Goal: Communication & Community: Answer question/provide support

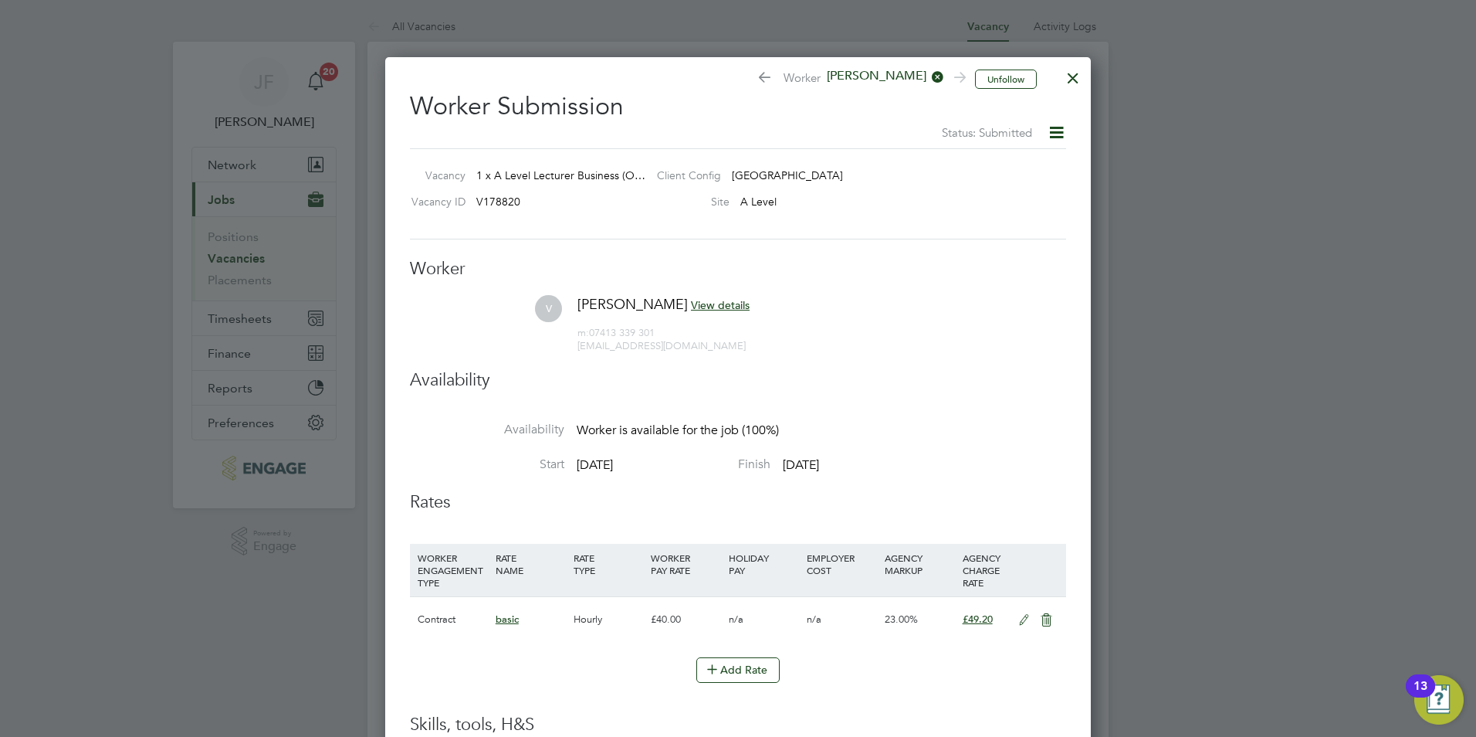
click at [1067, 86] on div at bounding box center [1073, 74] width 28 height 28
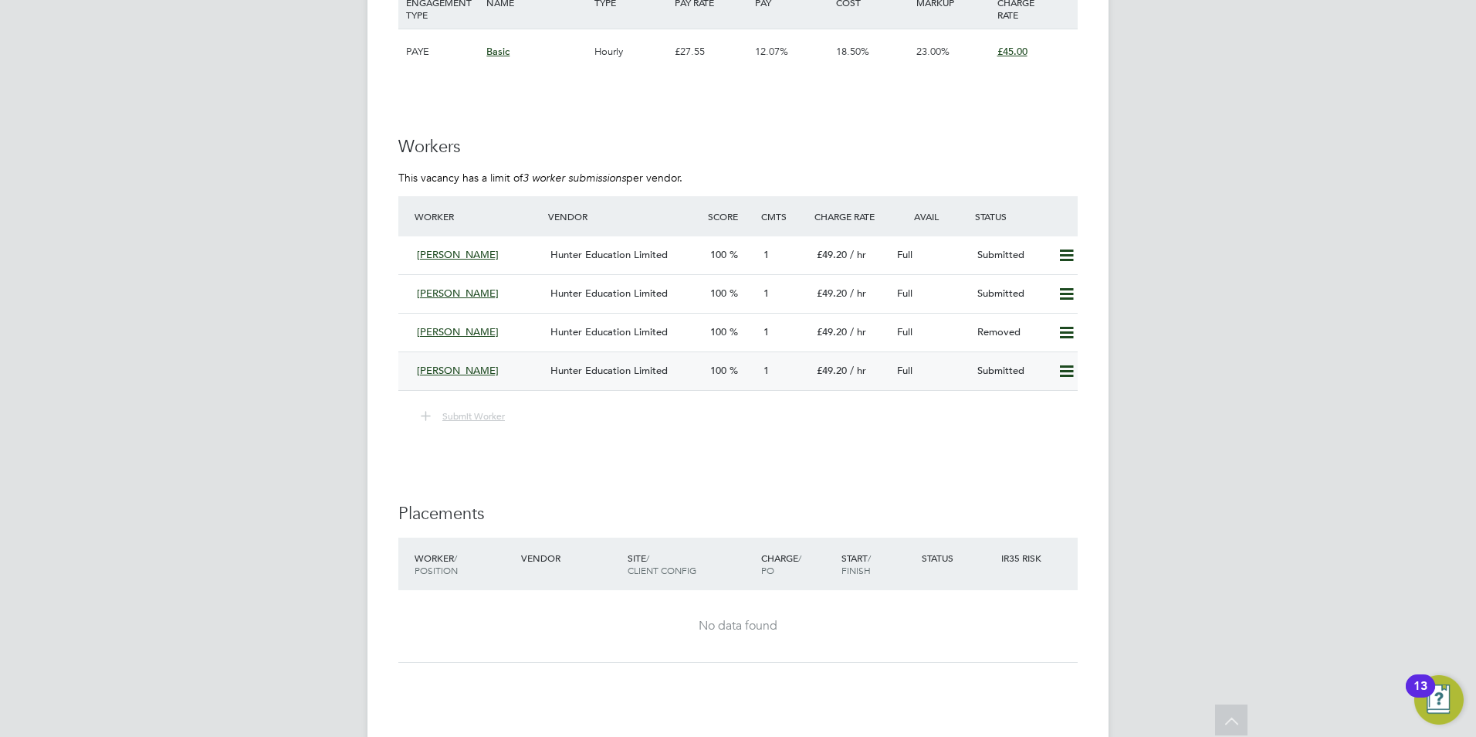
click at [467, 368] on div "[PERSON_NAME]" at bounding box center [478, 370] width 134 height 25
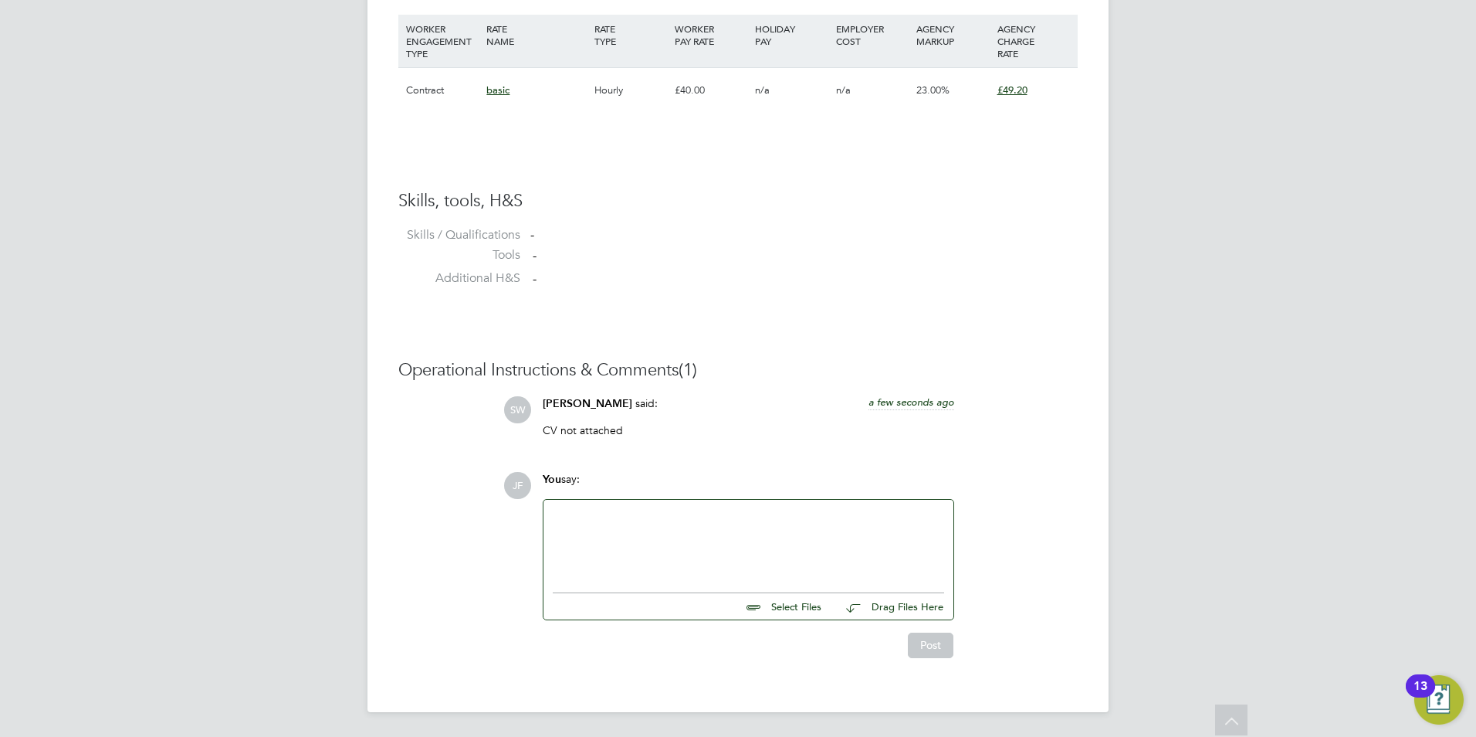
click at [783, 607] on input "file" at bounding box center [829, 604] width 232 height 22
type input "C:\fakepath\33519.DOCX"
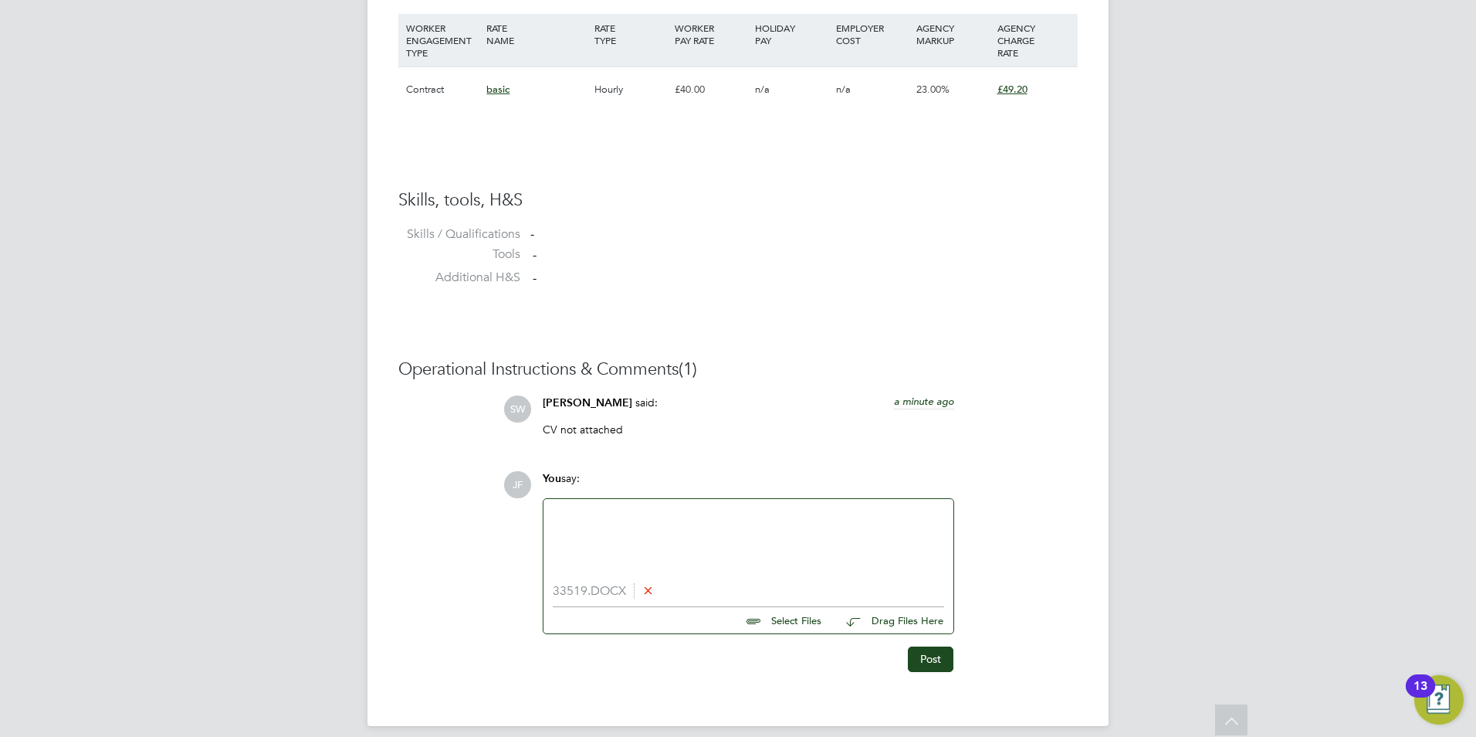
click at [649, 590] on icon at bounding box center [648, 590] width 12 height 12
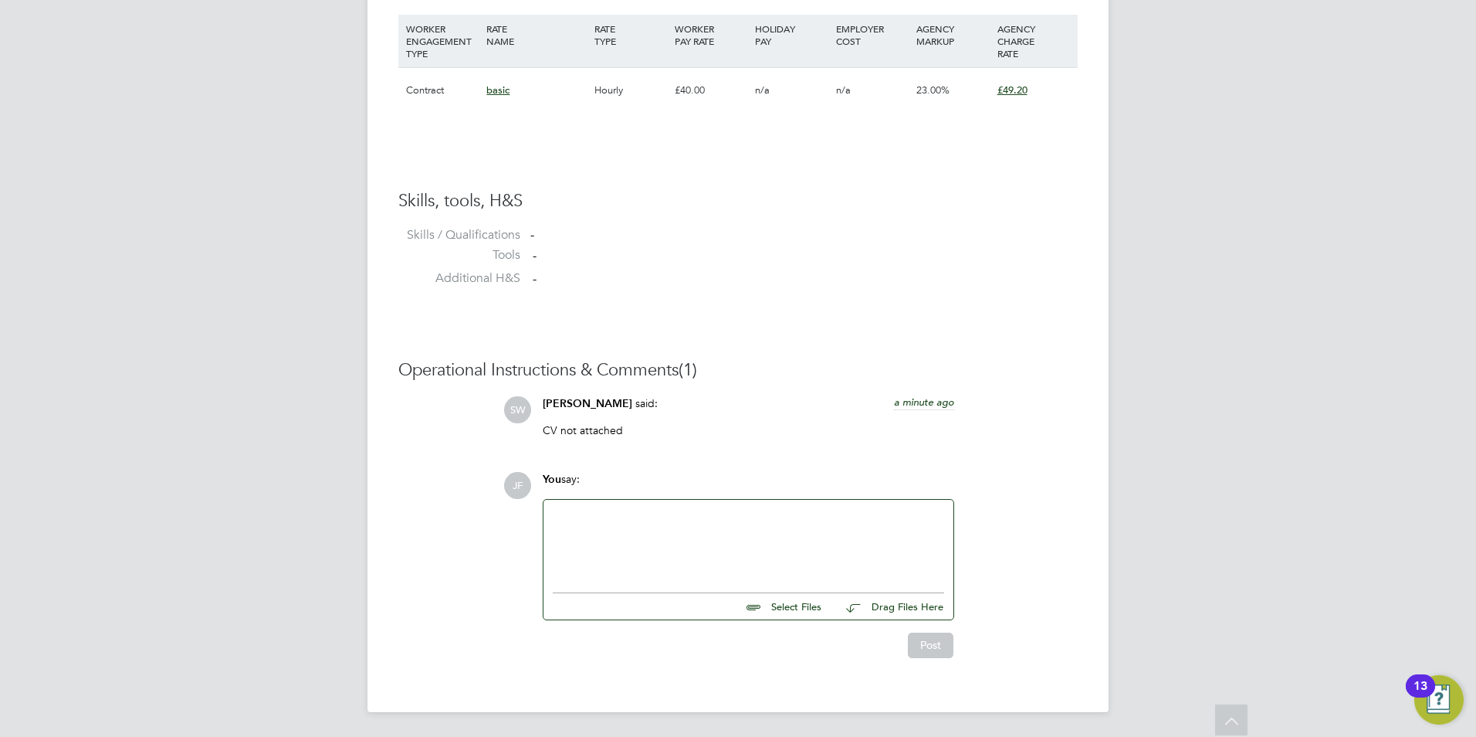
click at [773, 602] on input "file" at bounding box center [829, 604] width 232 height 22
type input "C:\fakepath\33164ve.DOC"
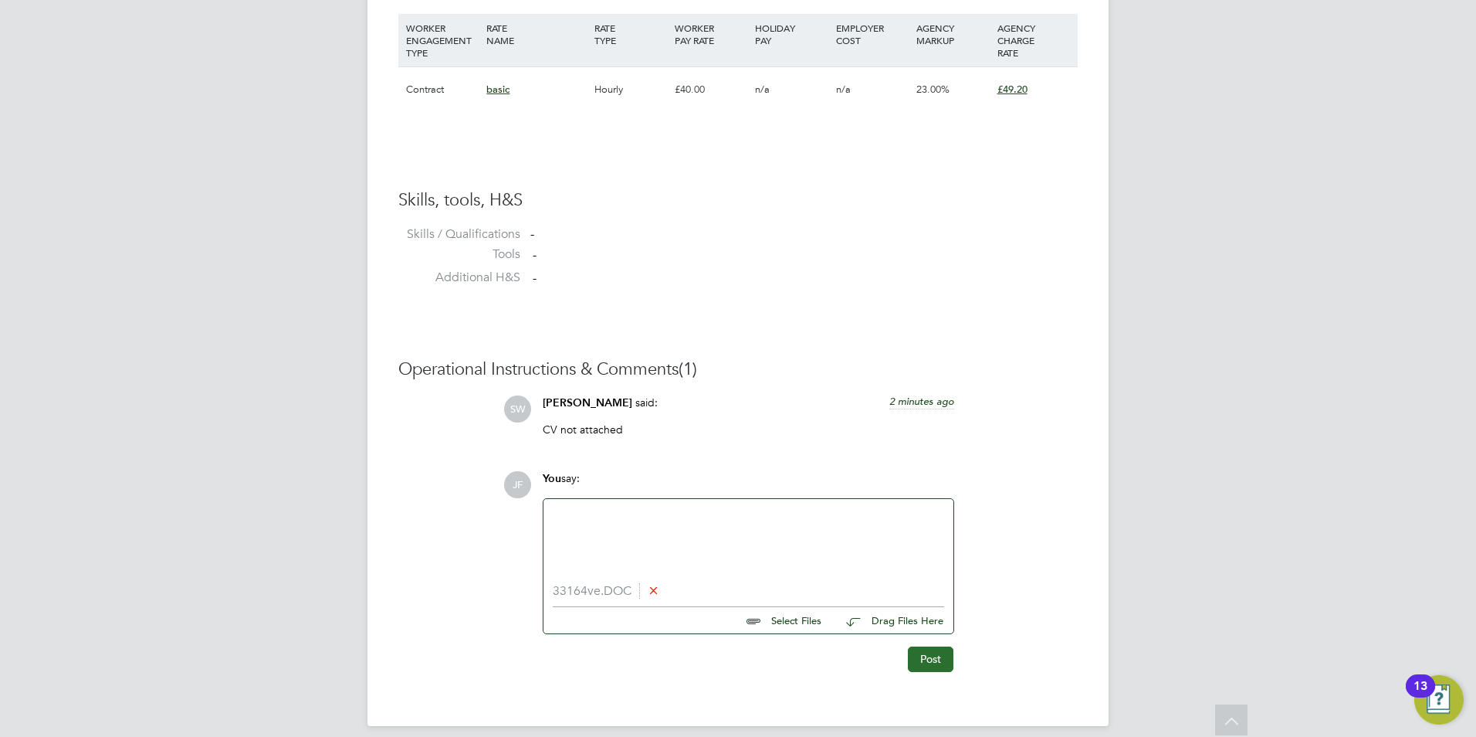
click at [929, 667] on button "Post" at bounding box center [931, 658] width 46 height 25
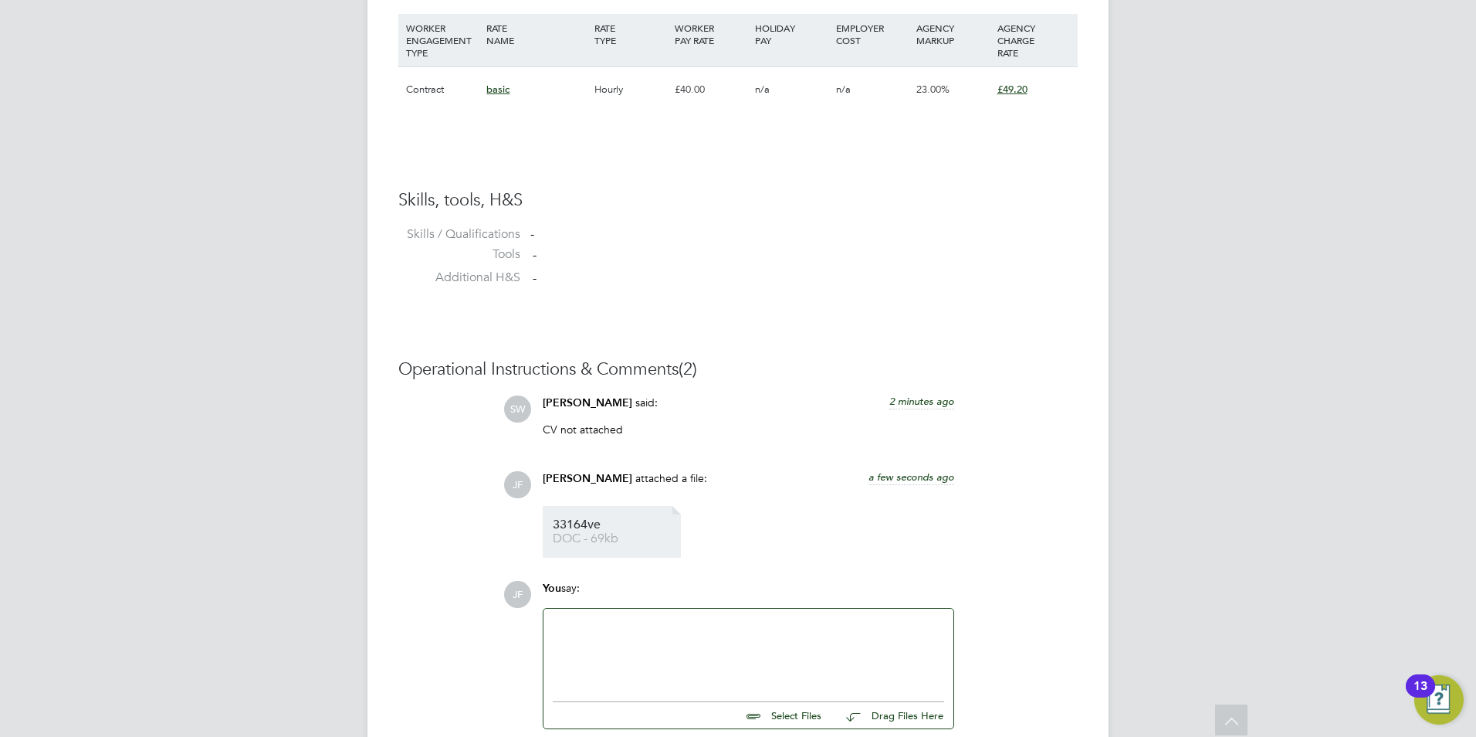
click at [582, 537] on span "DOC - 69kb" at bounding box center [615, 539] width 124 height 12
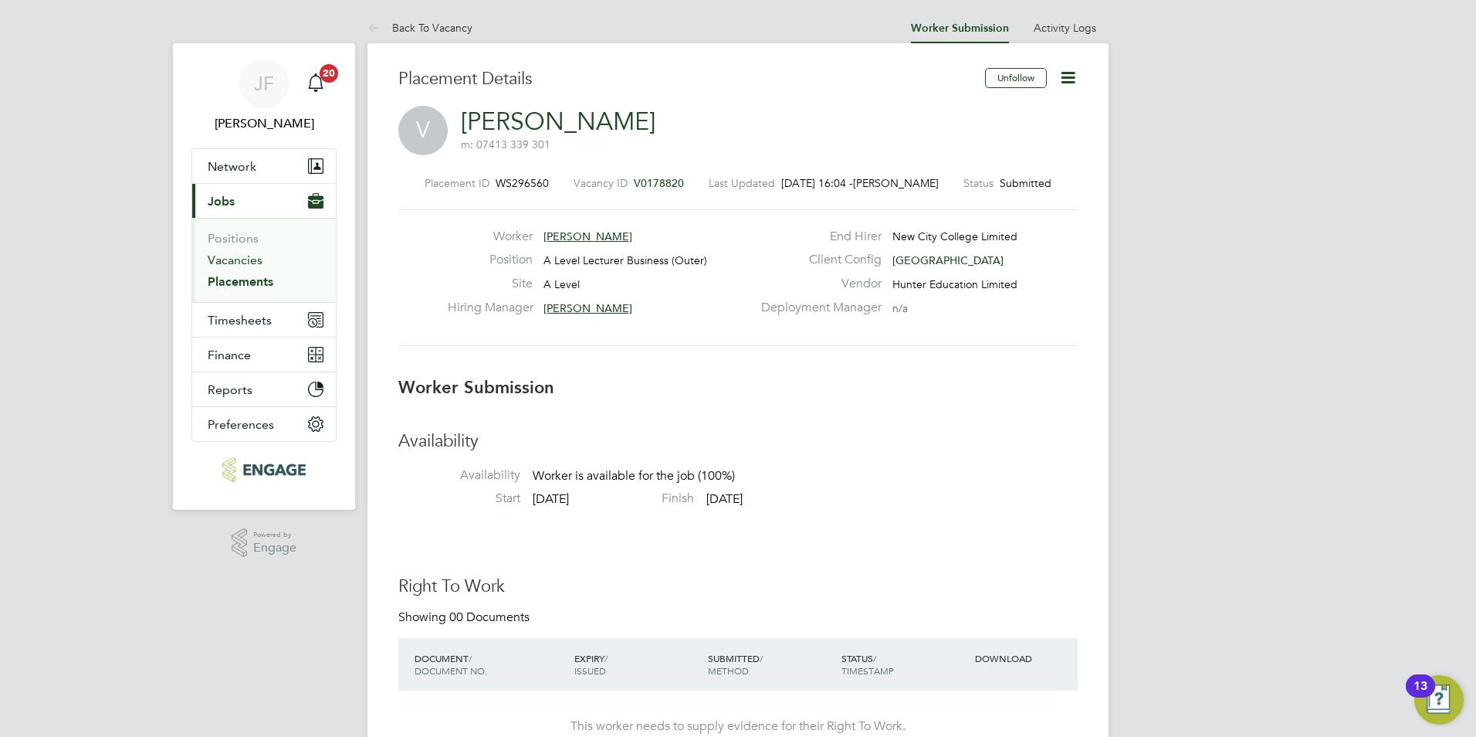
click at [228, 257] on link "Vacancies" at bounding box center [235, 259] width 55 height 15
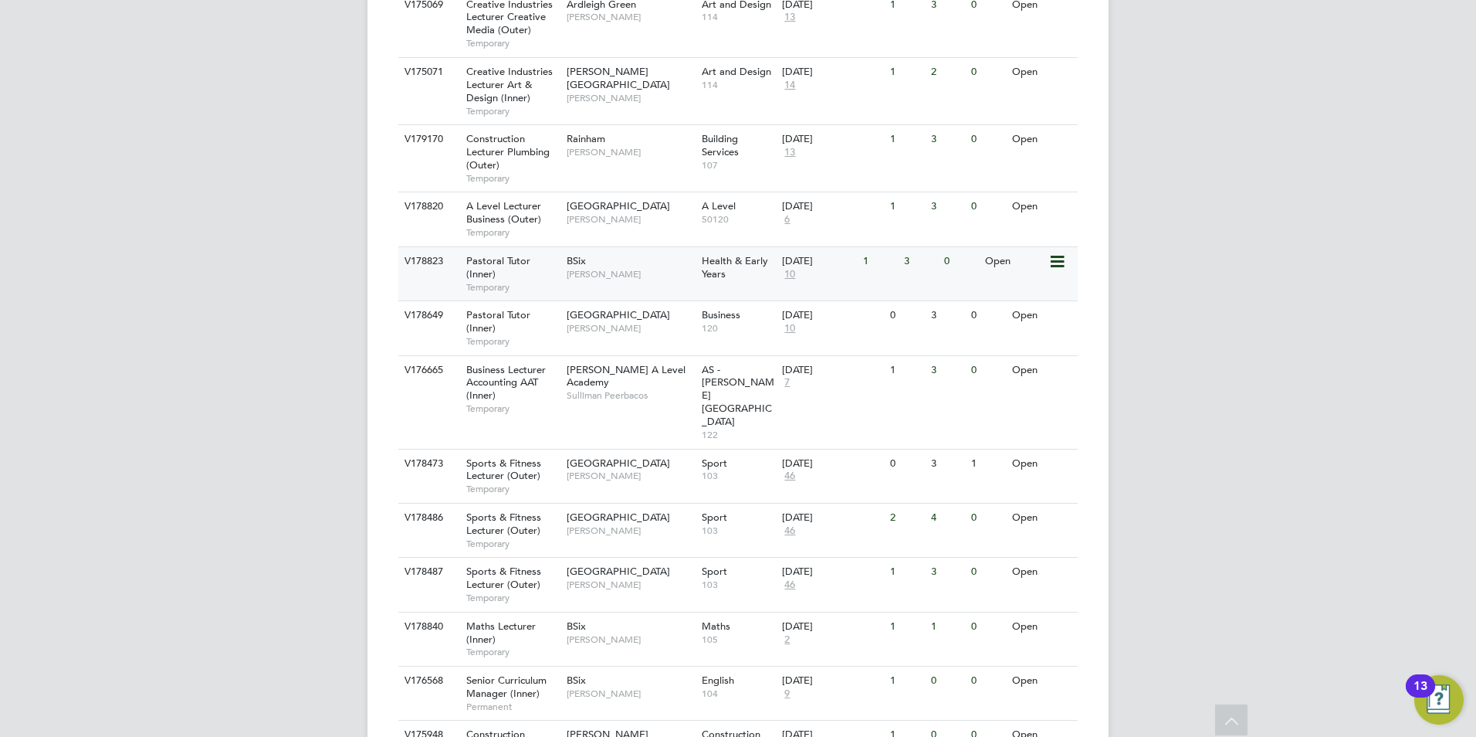
scroll to position [1438, 0]
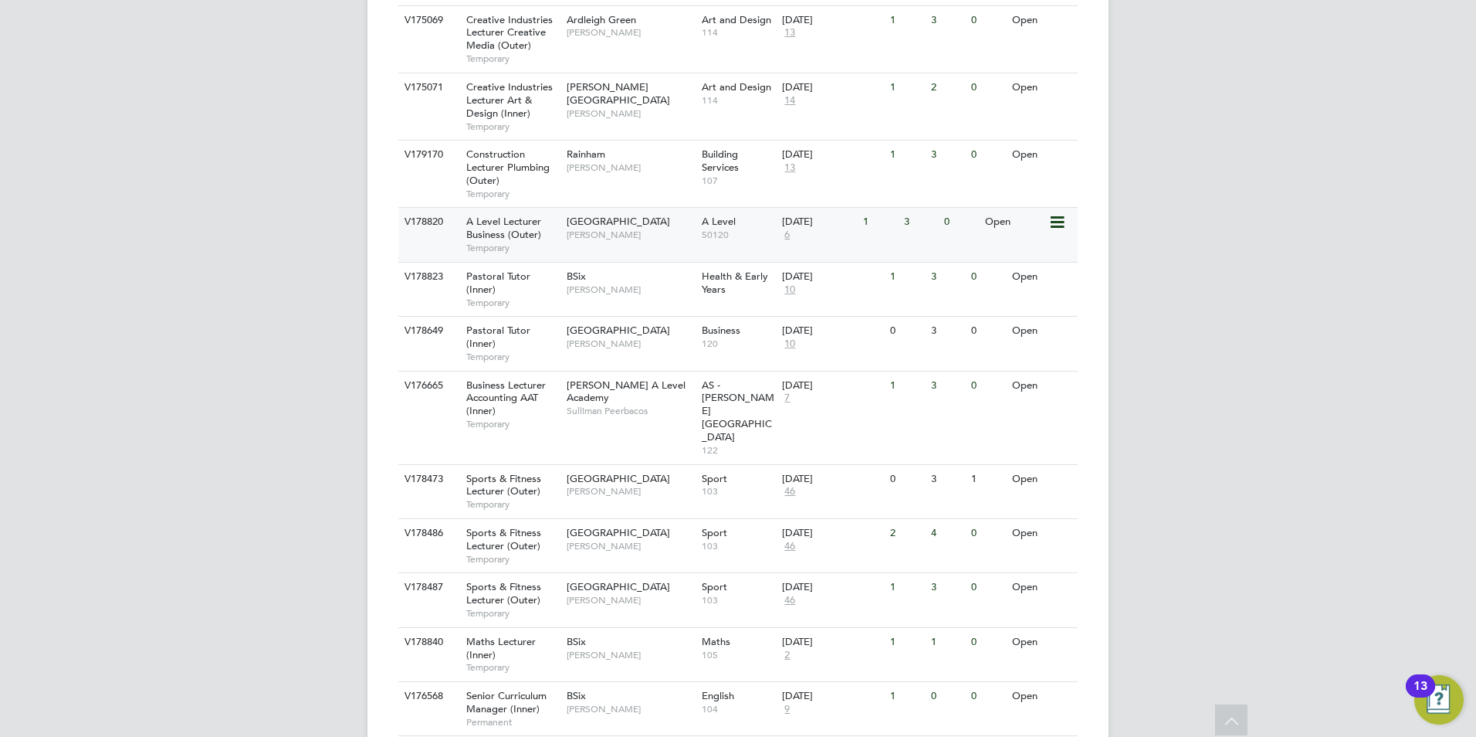
click at [603, 215] on span "Havering Sixth Form Campus" at bounding box center [618, 221] width 103 height 13
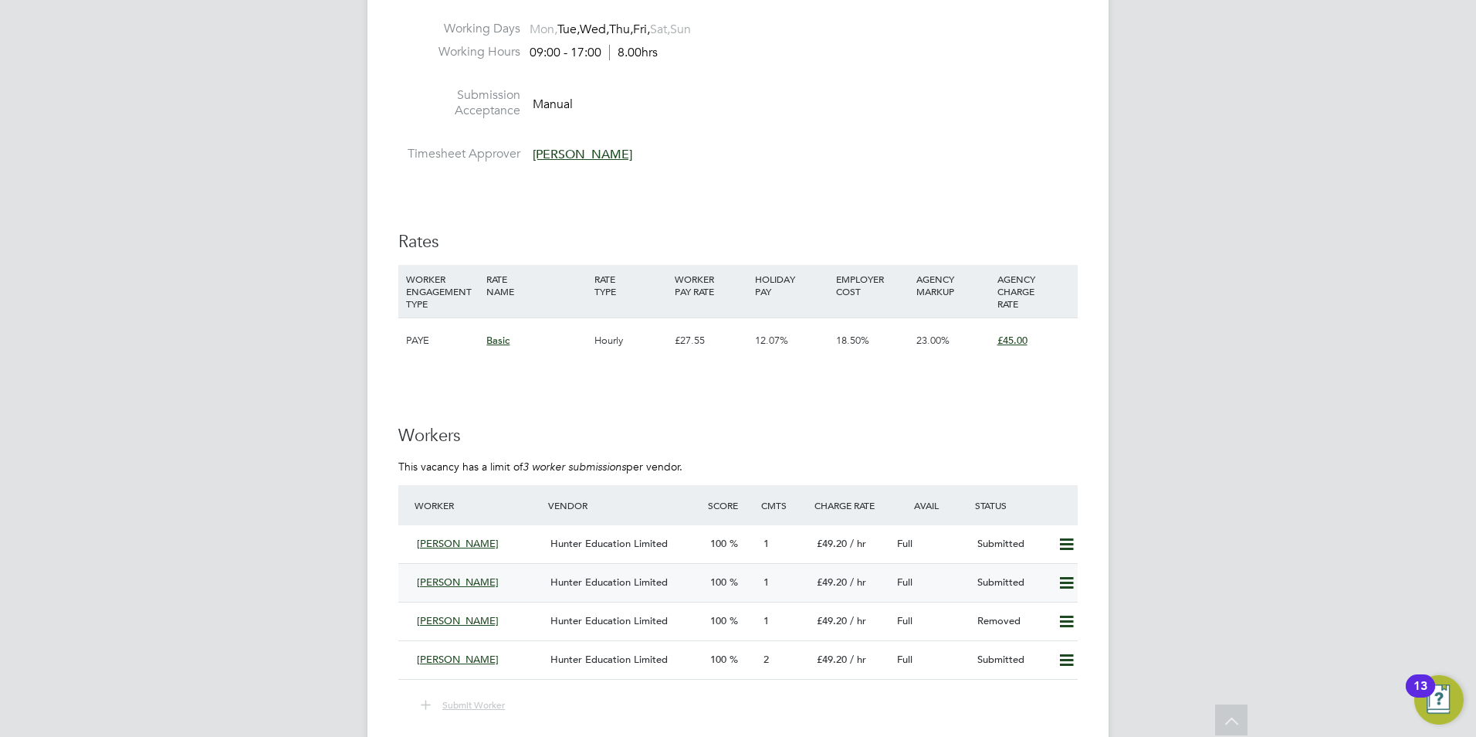
scroll to position [2329, 0]
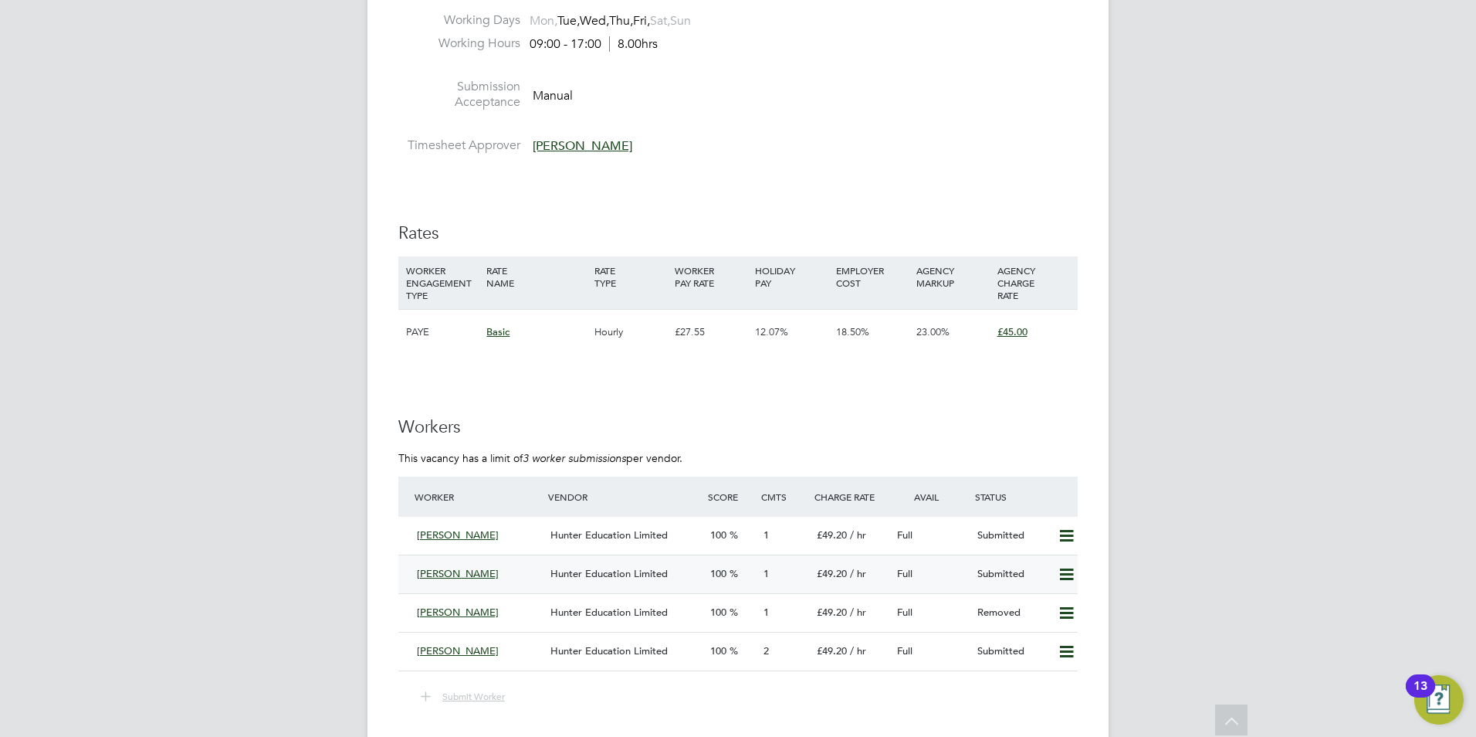
click at [481, 572] on div "[PERSON_NAME]" at bounding box center [478, 573] width 134 height 25
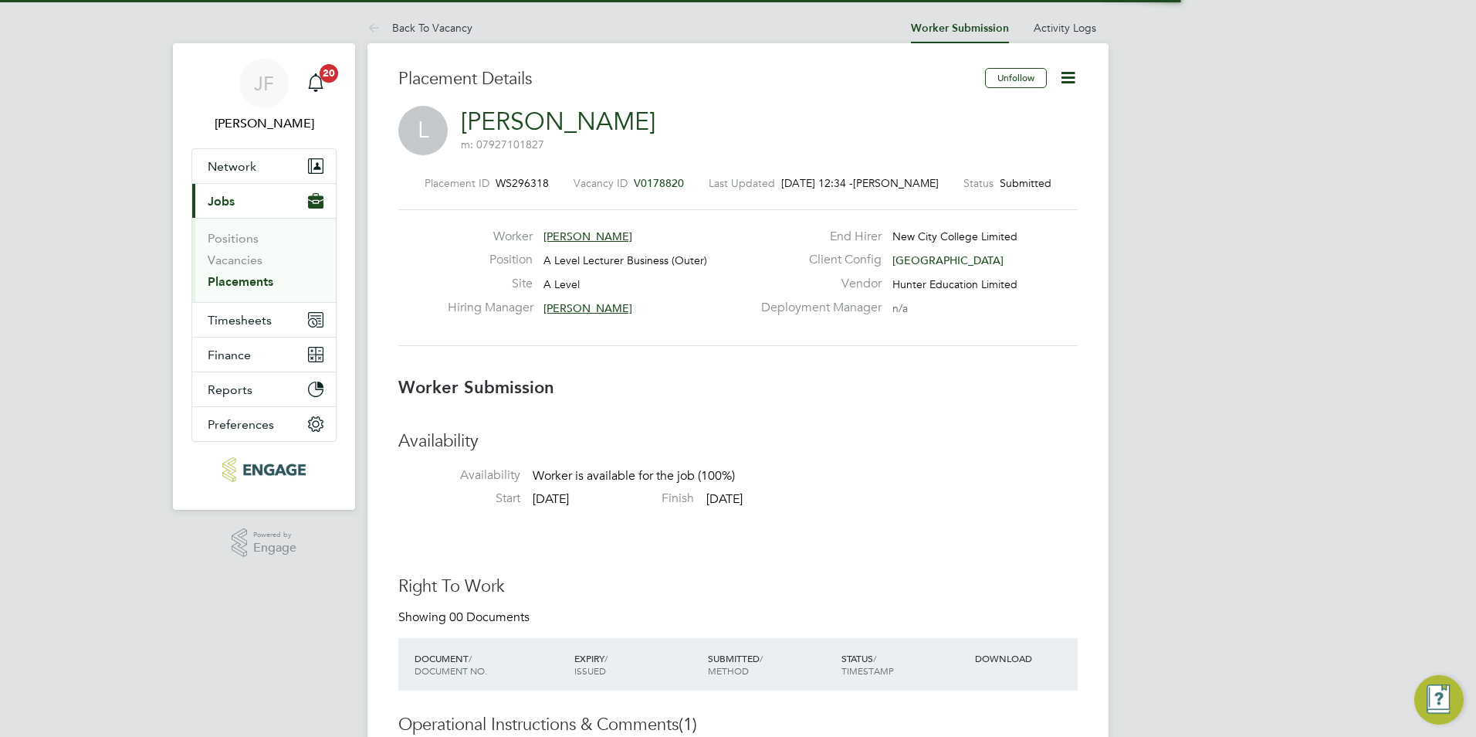
scroll to position [8, 8]
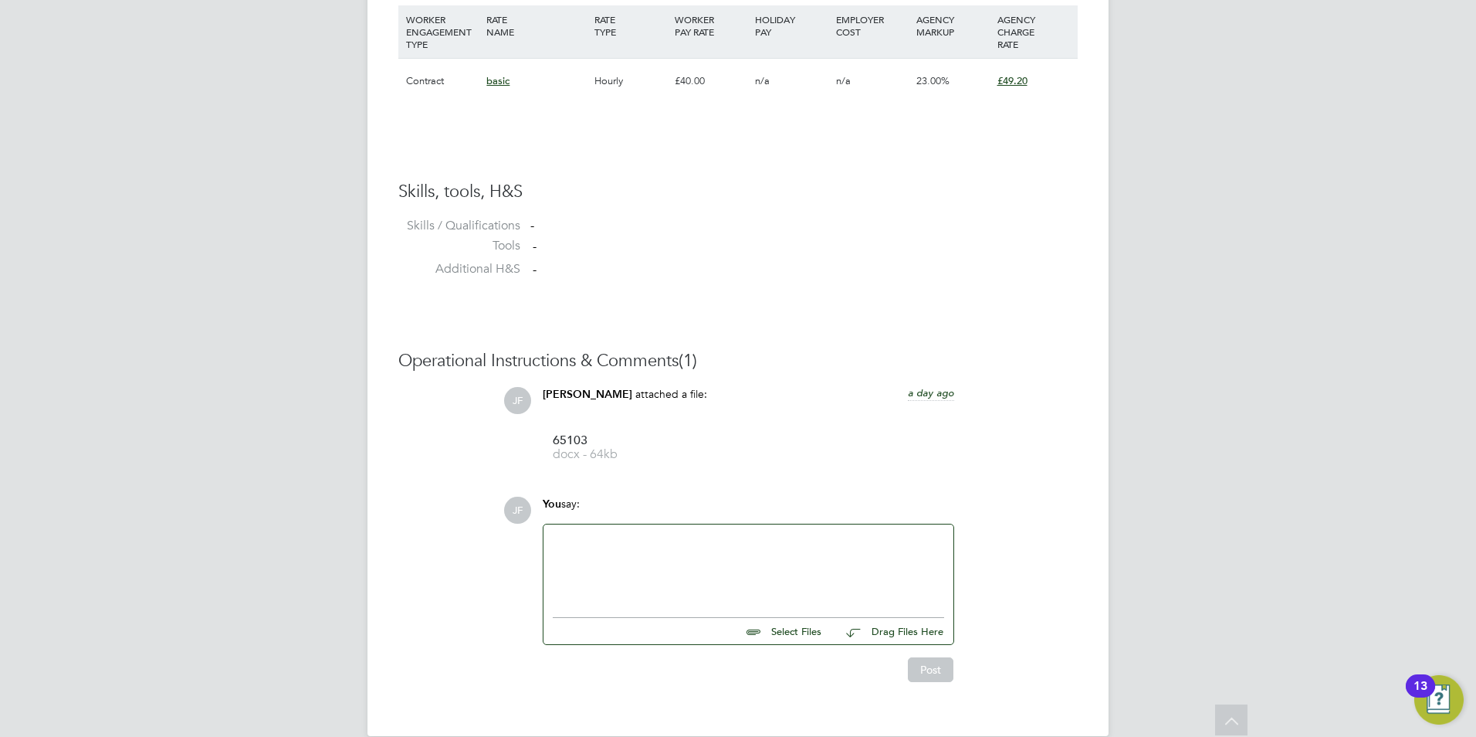
click at [697, 541] on div at bounding box center [748, 567] width 391 height 66
click at [552, 540] on div "How did the call with Loren go?" at bounding box center [749, 566] width 410 height 85
click at [554, 541] on div "How did the call with Loren go?" at bounding box center [748, 567] width 391 height 66
click at [932, 673] on button "Post" at bounding box center [931, 669] width 46 height 25
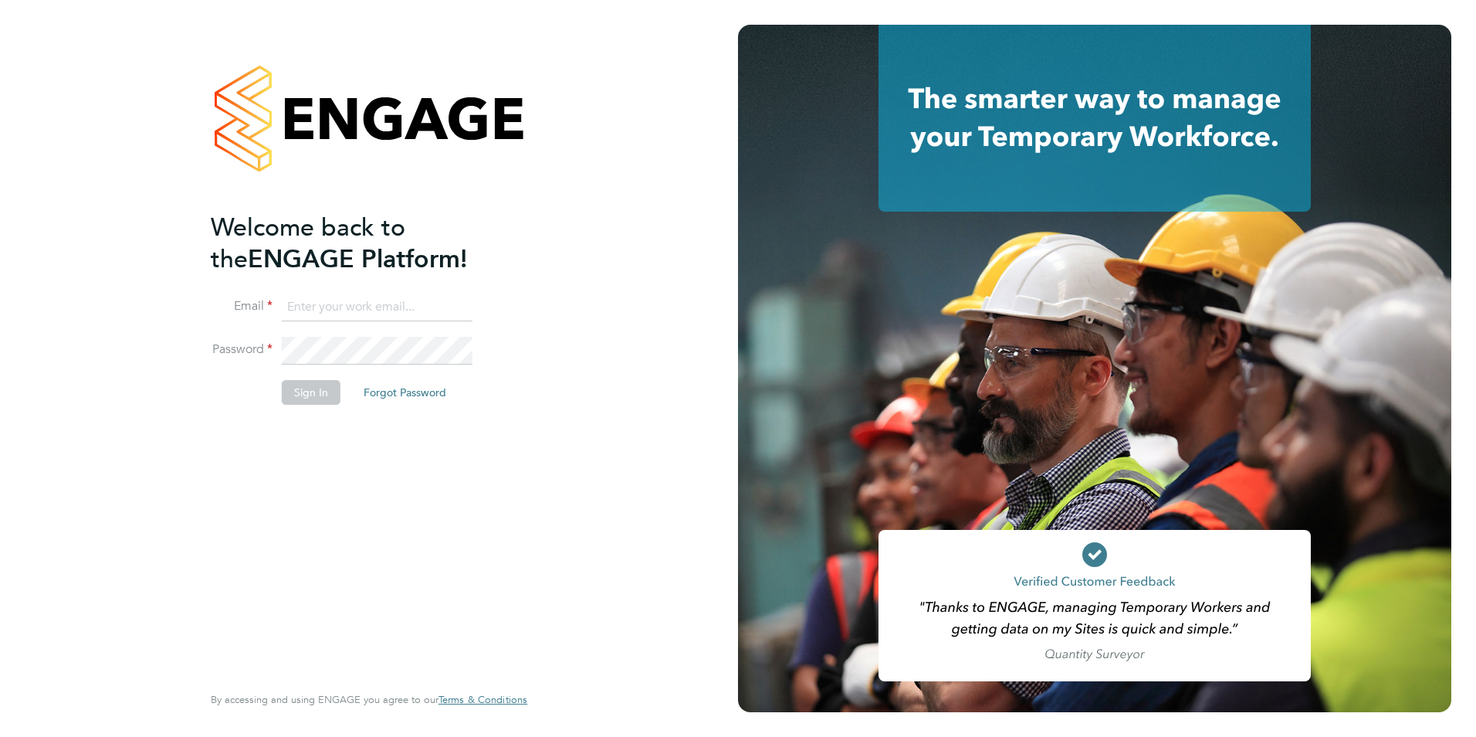
type input "james.farrington@huntereducation.co.uk"
click at [308, 394] on button "Sign In" at bounding box center [311, 392] width 59 height 25
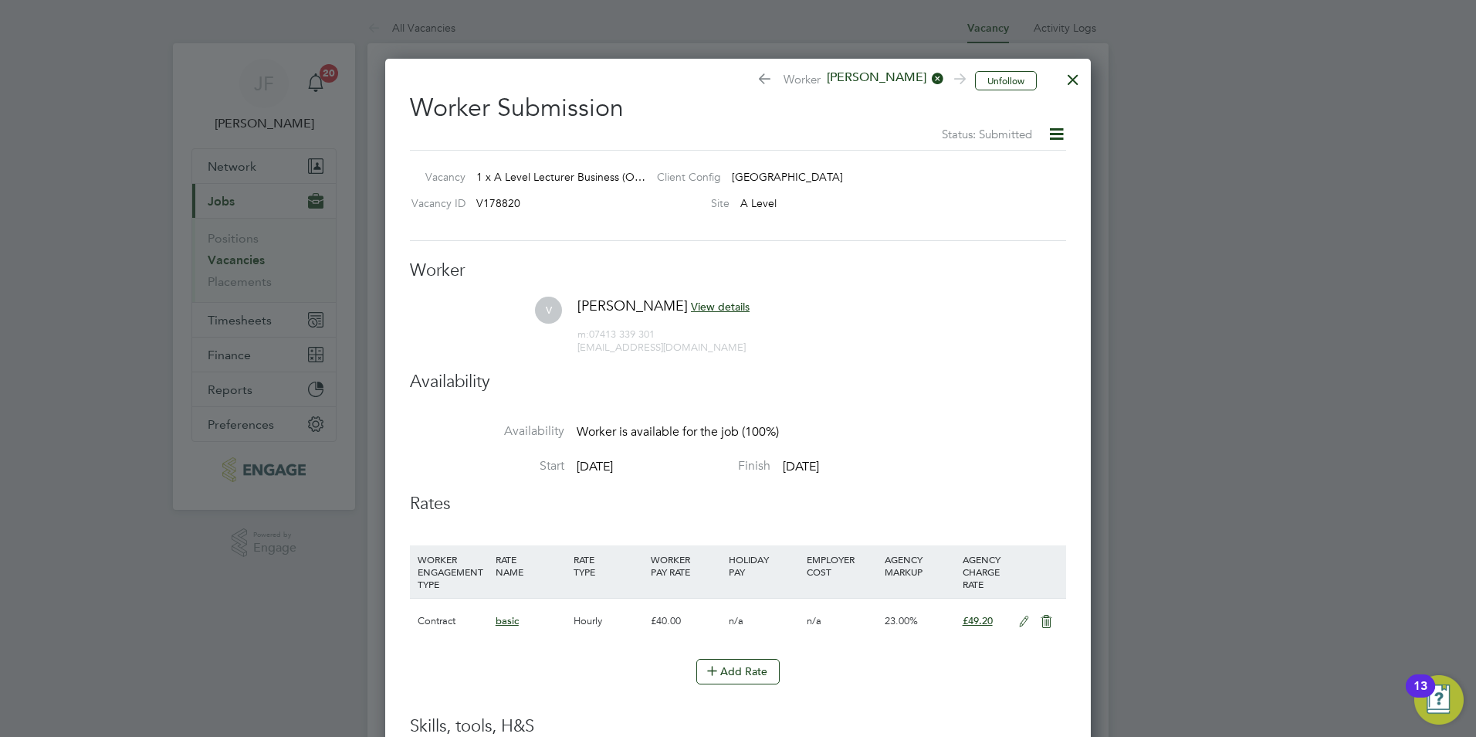
click at [1082, 82] on div at bounding box center [1073, 76] width 28 height 28
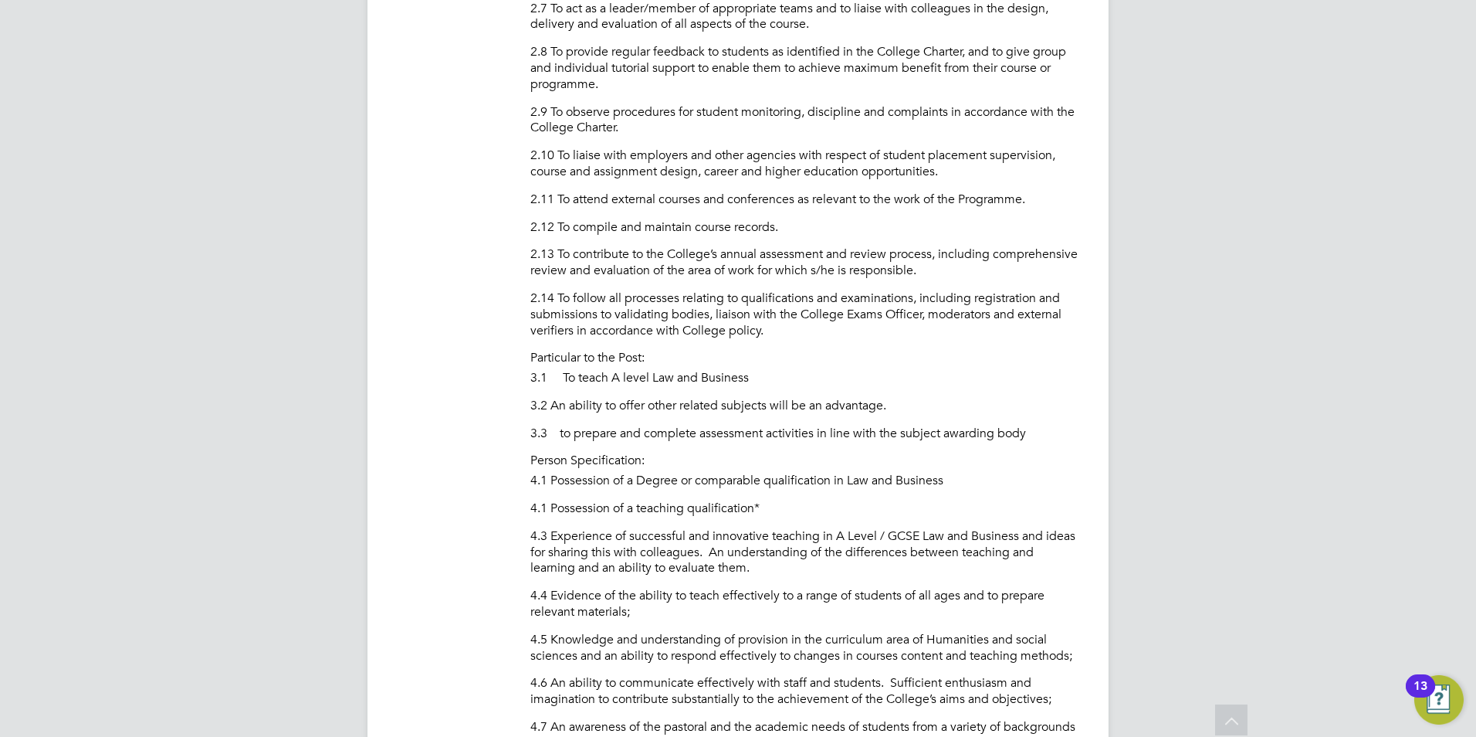
scroll to position [1465, 0]
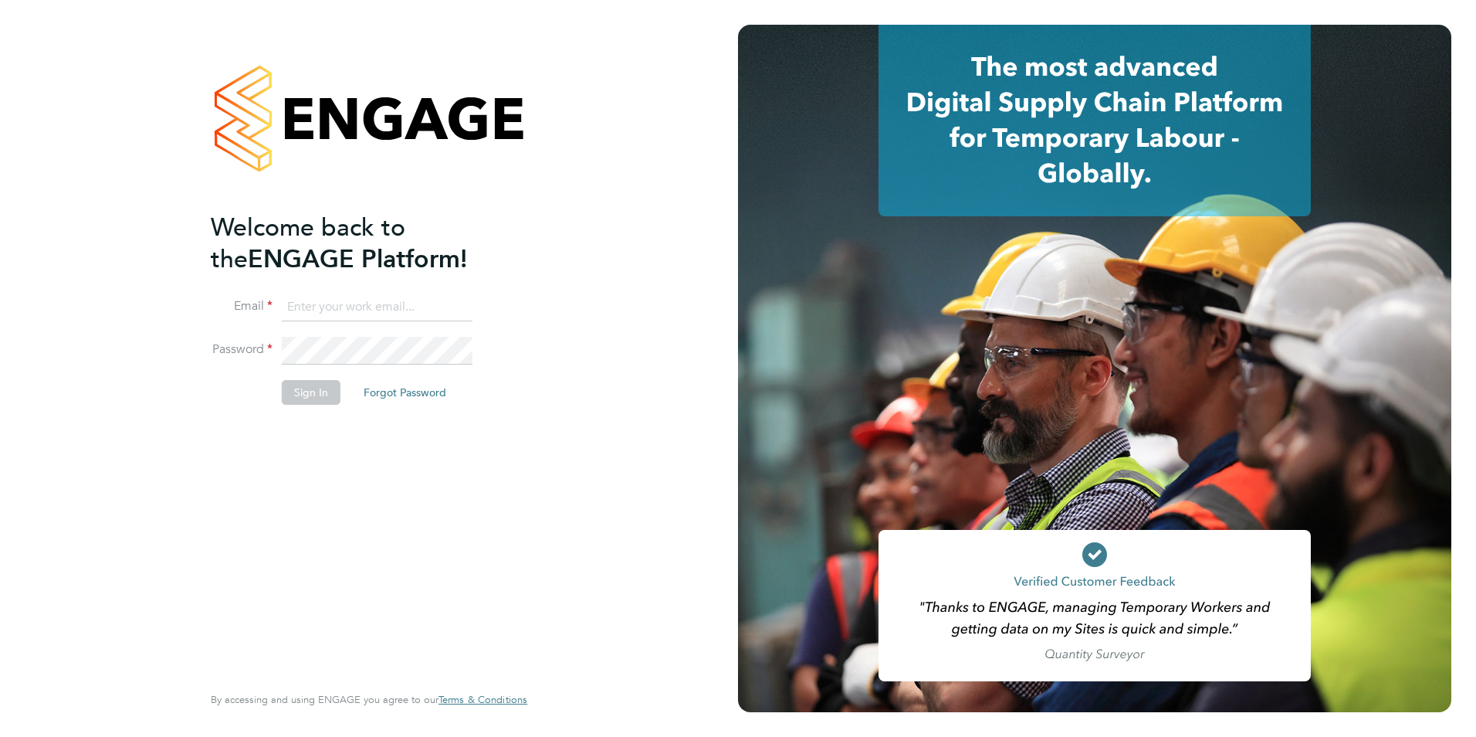
type input "[PERSON_NAME][EMAIL_ADDRESS][PERSON_NAME][DOMAIN_NAME]"
click at [296, 401] on button "Sign In" at bounding box center [311, 392] width 59 height 25
click at [302, 398] on div "Sorry, we are having problems connecting to our services." at bounding box center [369, 368] width 738 height 737
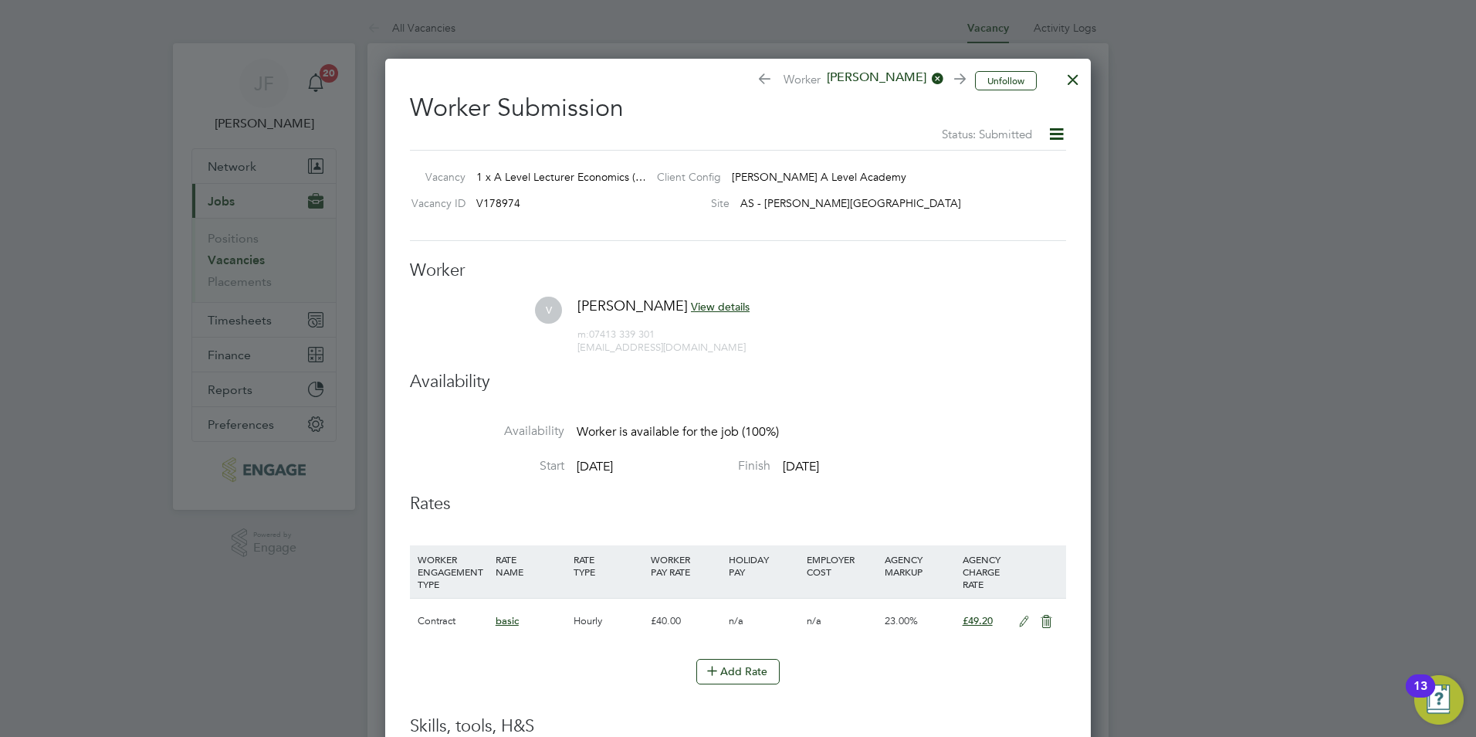
click at [1069, 81] on div at bounding box center [1073, 76] width 28 height 28
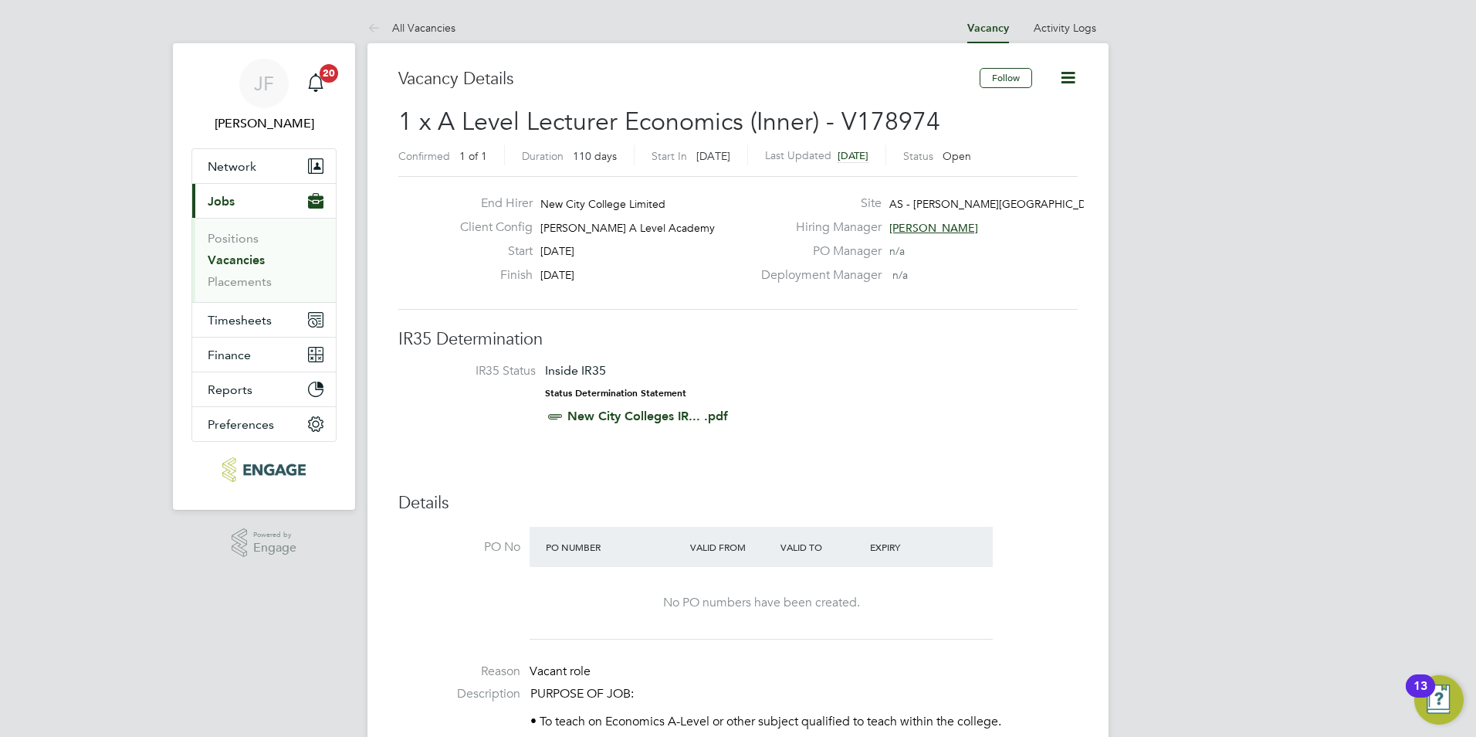
click at [257, 262] on link "Vacancies" at bounding box center [236, 259] width 57 height 15
